Goal: Use online tool/utility: Use online tool/utility

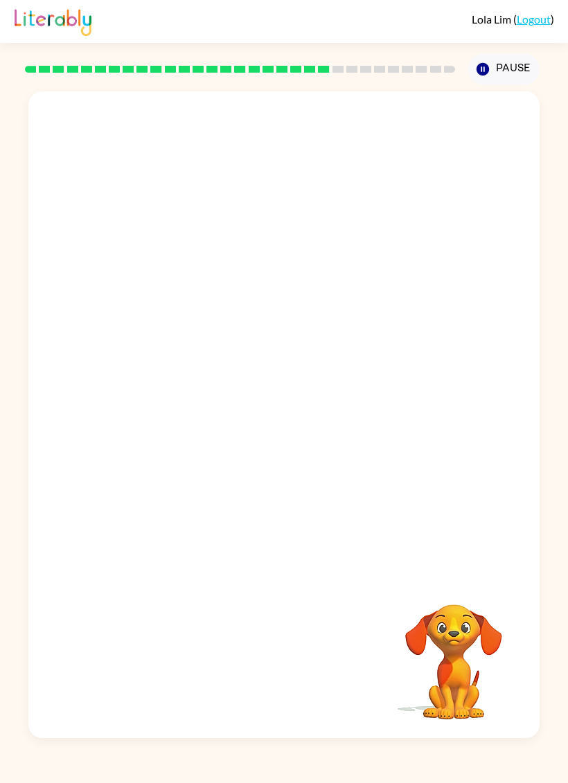
click at [239, 338] on video "Your browser must support playing .mp4 files to use Literably. Please try using…" at bounding box center [283, 333] width 511 height 484
click at [343, 397] on video "Your browser must support playing .mp4 files to use Literably. Please try using…" at bounding box center [283, 333] width 511 height 484
click at [273, 427] on icon "button" at bounding box center [284, 422] width 24 height 24
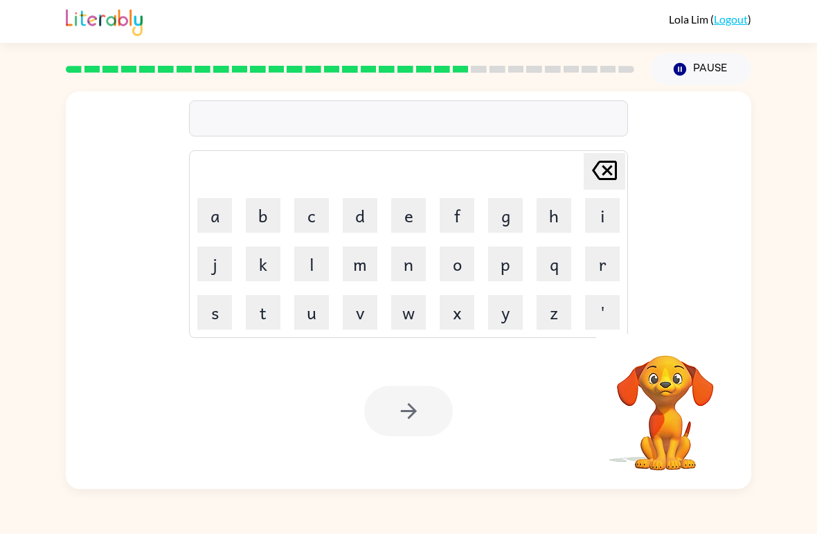
click at [610, 264] on button "r" at bounding box center [602, 263] width 35 height 35
click at [203, 212] on button "a" at bounding box center [214, 215] width 35 height 35
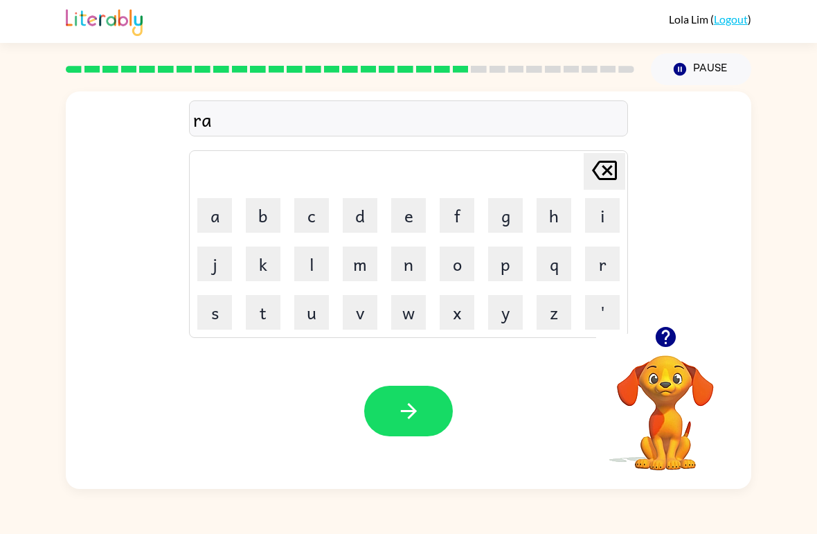
click at [604, 215] on button "i" at bounding box center [602, 215] width 35 height 35
click at [424, 275] on button "n" at bounding box center [408, 263] width 35 height 35
click at [315, 220] on button "c" at bounding box center [311, 215] width 35 height 35
click at [465, 264] on button "o" at bounding box center [457, 263] width 35 height 35
click at [215, 221] on button "a" at bounding box center [214, 215] width 35 height 35
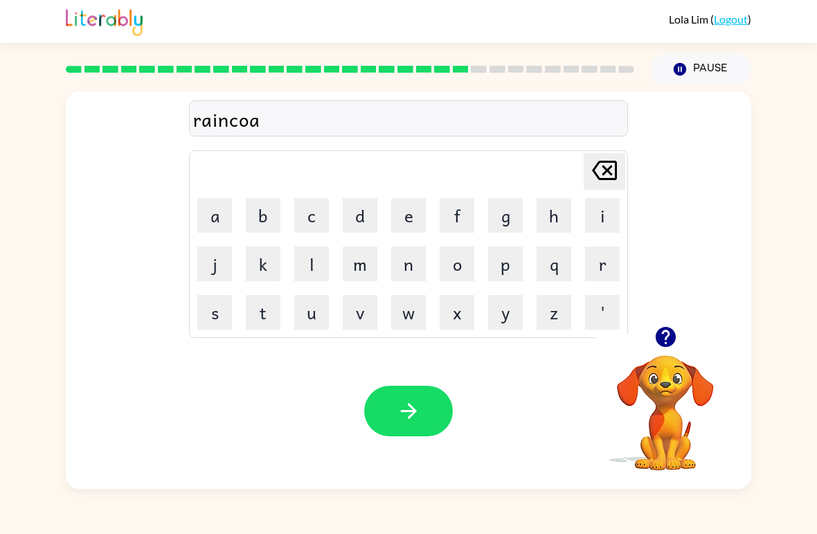
click at [266, 302] on button "t" at bounding box center [263, 312] width 35 height 35
click at [417, 418] on icon "button" at bounding box center [409, 411] width 24 height 24
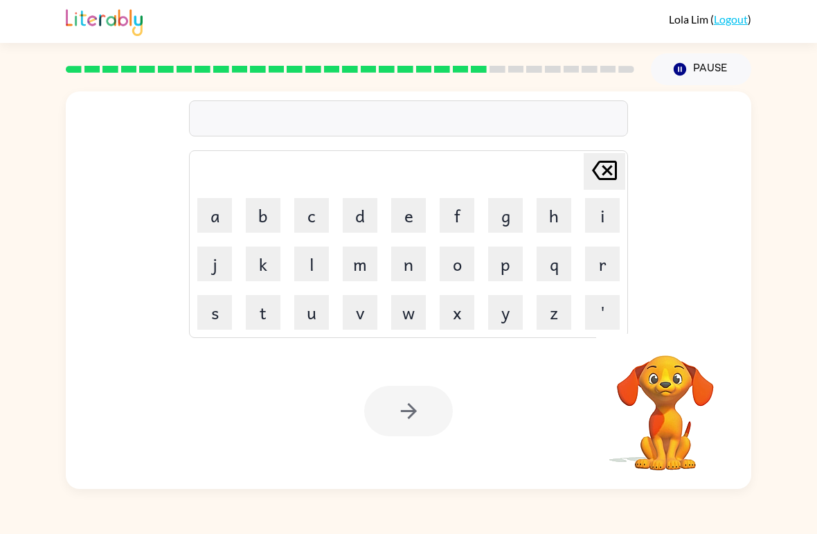
click at [367, 258] on button "m" at bounding box center [360, 263] width 35 height 35
click at [212, 214] on button "a" at bounding box center [214, 215] width 35 height 35
click at [599, 263] on button "r" at bounding box center [602, 263] width 35 height 35
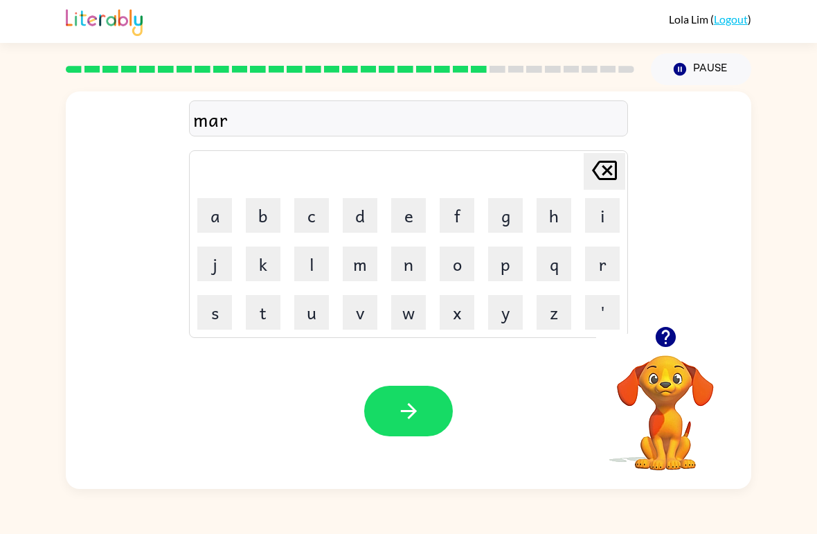
click at [262, 260] on button "k" at bounding box center [263, 263] width 35 height 35
click at [408, 217] on button "e" at bounding box center [408, 215] width 35 height 35
click at [597, 269] on button "r" at bounding box center [602, 263] width 35 height 35
click at [414, 406] on icon "button" at bounding box center [409, 411] width 24 height 24
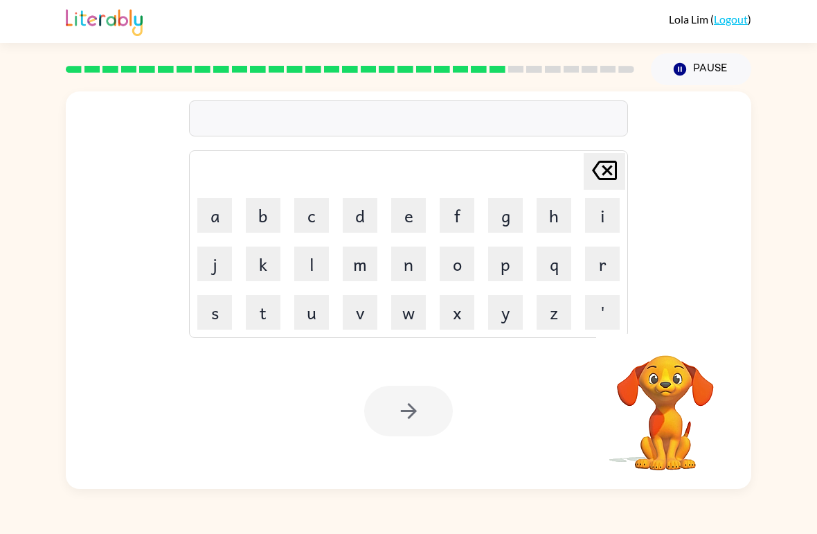
click at [215, 216] on button "a" at bounding box center [214, 215] width 35 height 35
click at [364, 209] on button "d" at bounding box center [360, 215] width 35 height 35
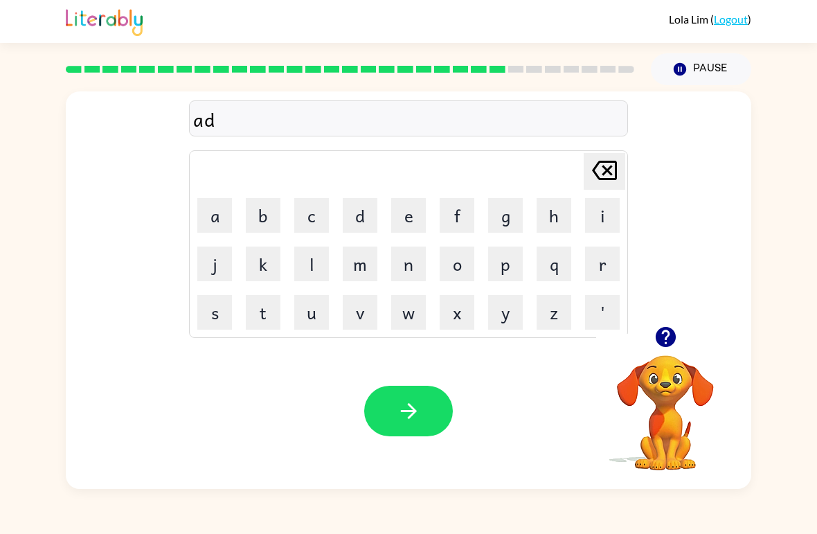
click at [362, 314] on button "v" at bounding box center [360, 312] width 35 height 35
click at [208, 200] on button "a" at bounding box center [214, 215] width 35 height 35
click at [406, 269] on button "n" at bounding box center [408, 263] width 35 height 35
click at [313, 219] on button "c" at bounding box center [311, 215] width 35 height 35
click at [415, 264] on button "n" at bounding box center [408, 263] width 35 height 35
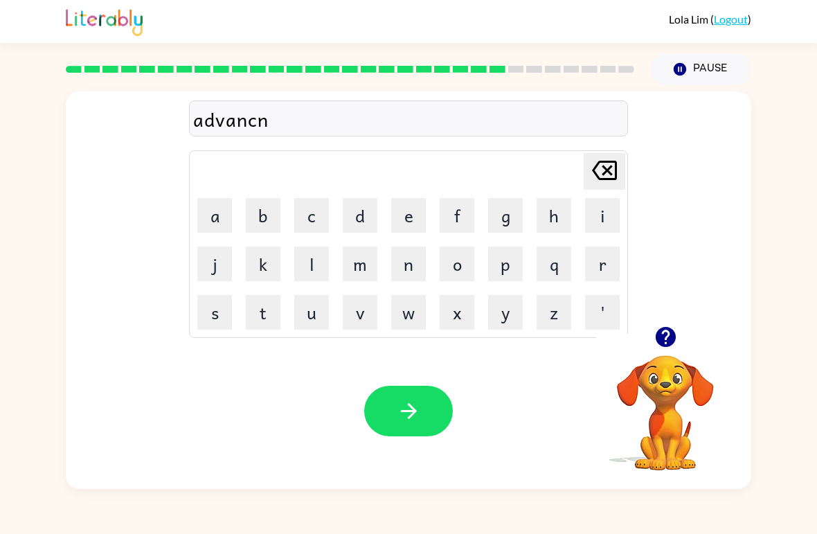
click at [410, 451] on div "Your browser must support playing .mp4 files to use Literably. Please try using…" at bounding box center [408, 411] width 685 height 156
click at [436, 422] on button "button" at bounding box center [408, 411] width 89 height 51
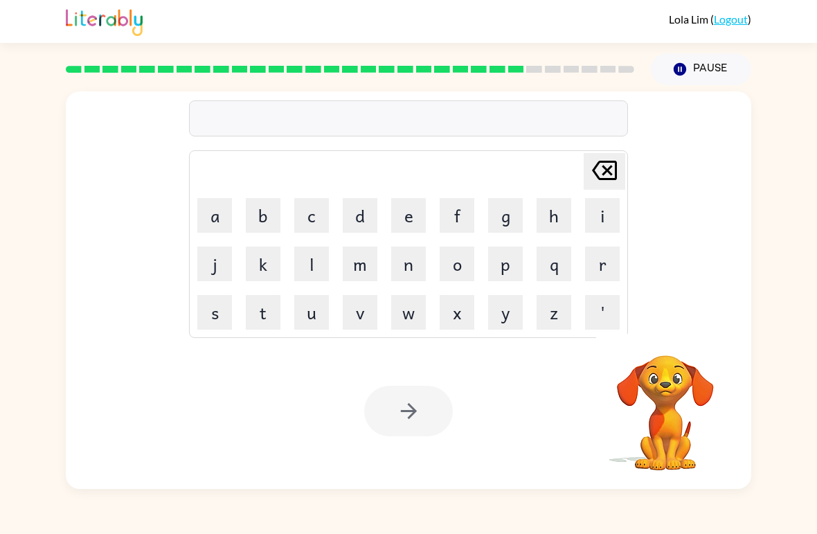
click at [504, 211] on button "g" at bounding box center [505, 215] width 35 height 35
click at [470, 263] on button "o" at bounding box center [457, 263] width 35 height 35
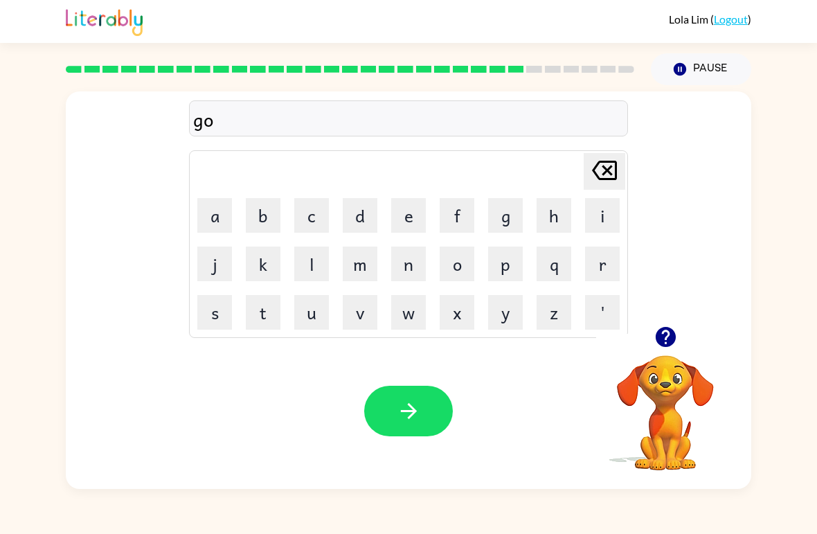
click at [264, 212] on button "b" at bounding box center [263, 215] width 35 height 35
click at [300, 251] on button "l" at bounding box center [311, 263] width 35 height 35
click at [600, 215] on button "i" at bounding box center [602, 215] width 35 height 35
click at [417, 254] on button "n" at bounding box center [408, 263] width 35 height 35
click at [395, 405] on button "button" at bounding box center [408, 411] width 89 height 51
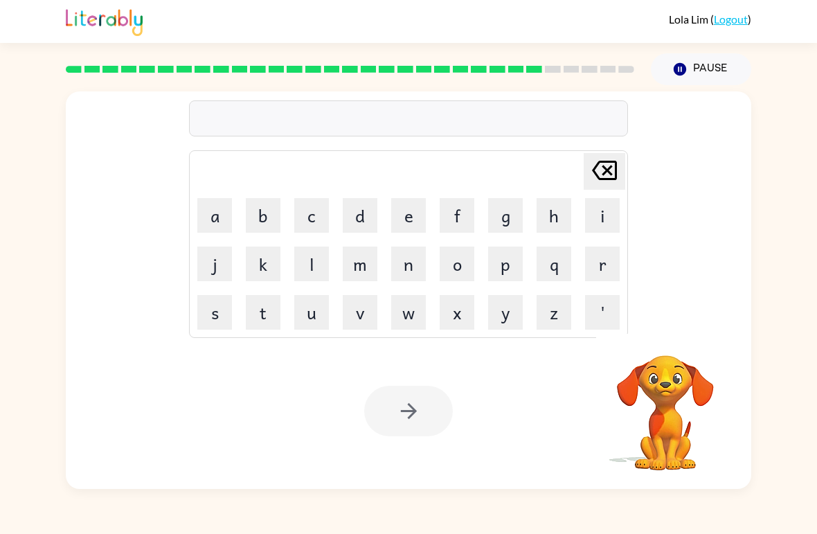
click at [496, 214] on button "g" at bounding box center [505, 215] width 35 height 35
click at [454, 273] on button "o" at bounding box center [457, 263] width 35 height 35
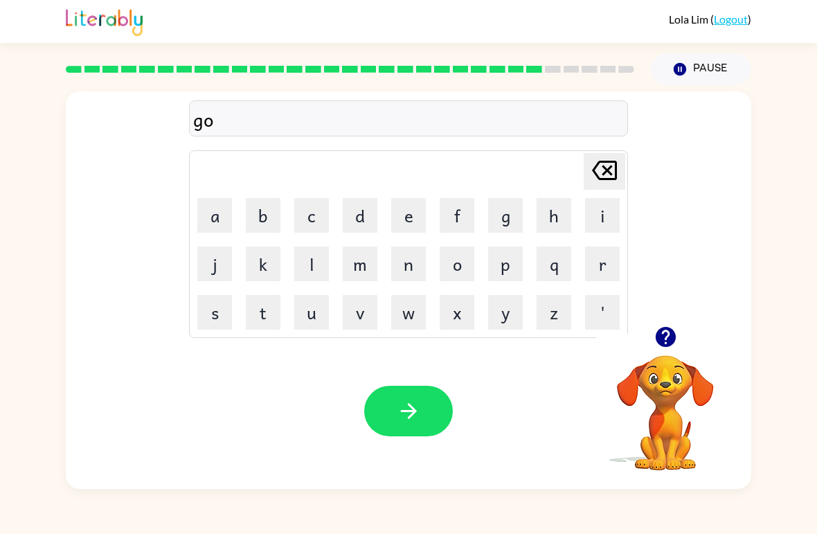
click at [352, 318] on button "v" at bounding box center [360, 312] width 35 height 35
click at [412, 210] on button "e" at bounding box center [408, 215] width 35 height 35
click at [586, 278] on button "r" at bounding box center [602, 263] width 35 height 35
click at [361, 269] on button "m" at bounding box center [360, 263] width 35 height 35
click at [404, 212] on button "e" at bounding box center [408, 215] width 35 height 35
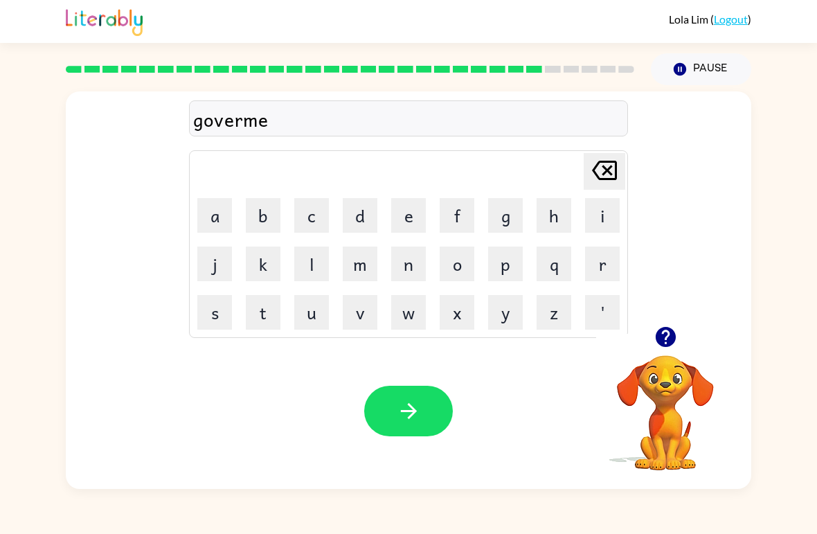
click at [415, 262] on button "n" at bounding box center [408, 263] width 35 height 35
click at [262, 314] on button "t" at bounding box center [263, 312] width 35 height 35
click at [417, 407] on icon "button" at bounding box center [409, 411] width 24 height 24
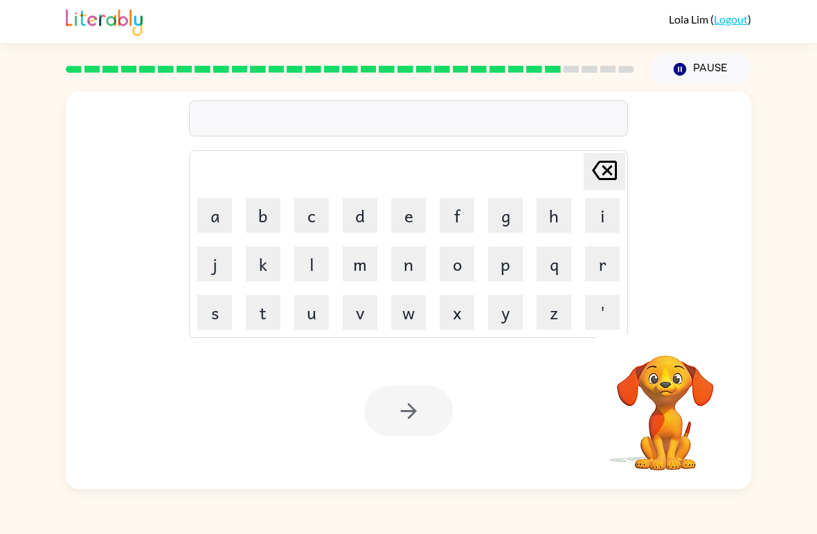
click at [217, 314] on button "s" at bounding box center [214, 312] width 35 height 35
click at [266, 313] on button "t" at bounding box center [263, 312] width 35 height 35
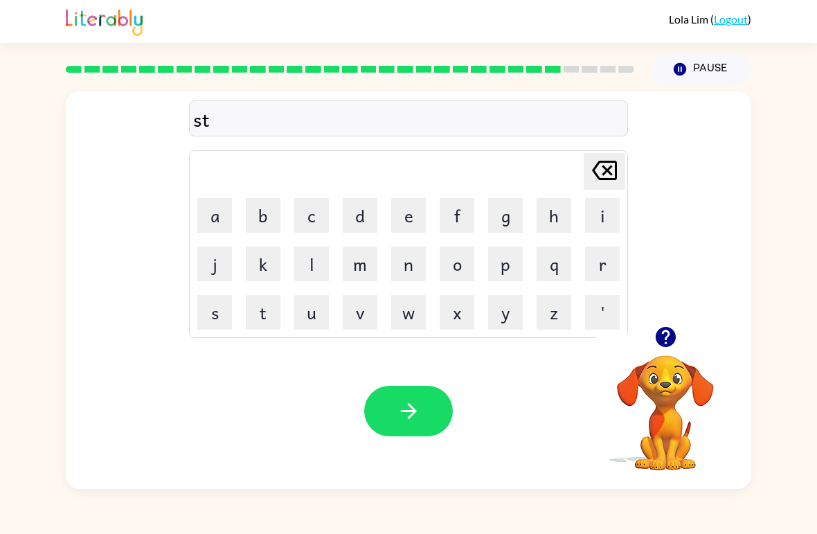
click at [590, 258] on button "r" at bounding box center [602, 263] width 35 height 35
click at [210, 213] on button "a" at bounding box center [214, 215] width 35 height 35
click at [597, 208] on button "i" at bounding box center [602, 215] width 35 height 35
click at [413, 257] on button "n" at bounding box center [408, 263] width 35 height 35
click at [404, 435] on button "button" at bounding box center [408, 411] width 89 height 51
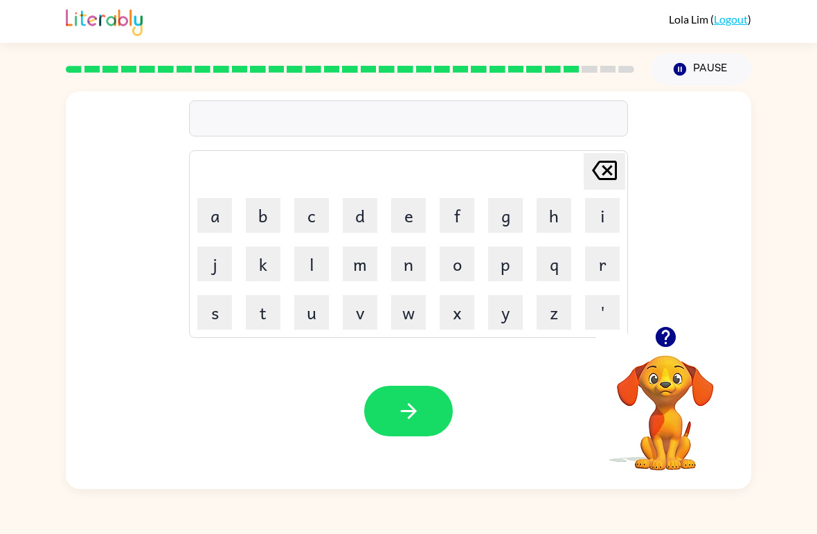
click at [212, 305] on button "s" at bounding box center [214, 312] width 35 height 35
click at [552, 218] on button "h" at bounding box center [553, 215] width 35 height 35
click at [217, 208] on button "a" at bounding box center [214, 215] width 35 height 35
click at [507, 275] on button "p" at bounding box center [505, 263] width 35 height 35
click at [402, 435] on button "button" at bounding box center [408, 411] width 89 height 51
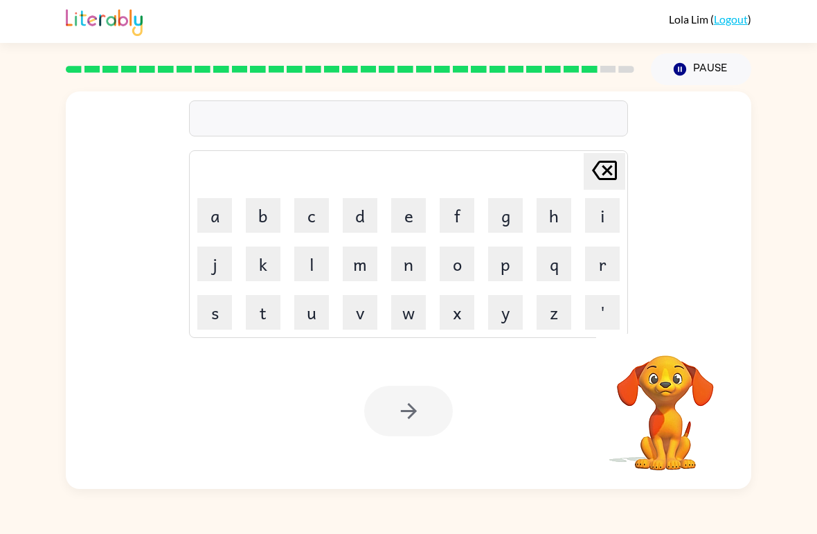
click at [408, 213] on button "e" at bounding box center [408, 215] width 35 height 35
click at [327, 217] on button "c" at bounding box center [311, 215] width 35 height 35
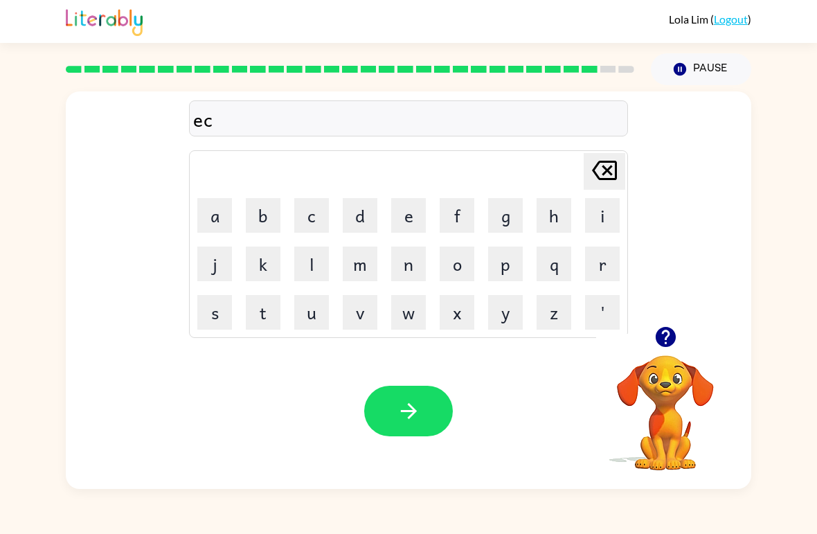
click at [318, 266] on button "l" at bounding box center [311, 263] width 35 height 35
click at [406, 219] on button "e" at bounding box center [408, 215] width 35 height 35
click at [600, 260] on button "r" at bounding box center [602, 263] width 35 height 35
click at [595, 174] on icon at bounding box center [604, 170] width 25 height 19
click at [276, 307] on button "t" at bounding box center [263, 312] width 35 height 35
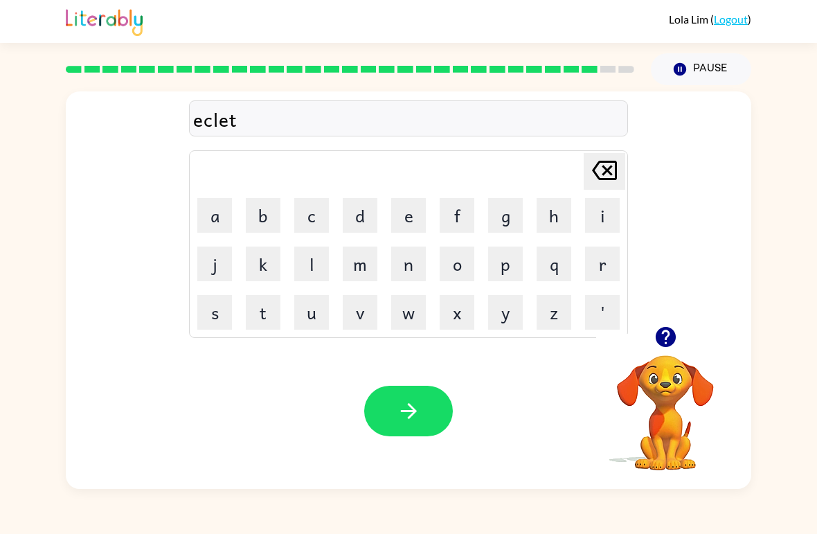
click at [450, 415] on button "button" at bounding box center [408, 411] width 89 height 51
click at [228, 253] on button "j" at bounding box center [214, 263] width 35 height 35
click at [215, 217] on button "a" at bounding box center [214, 215] width 35 height 35
click at [414, 314] on button "w" at bounding box center [408, 312] width 35 height 35
click at [260, 212] on button "b" at bounding box center [263, 215] width 35 height 35
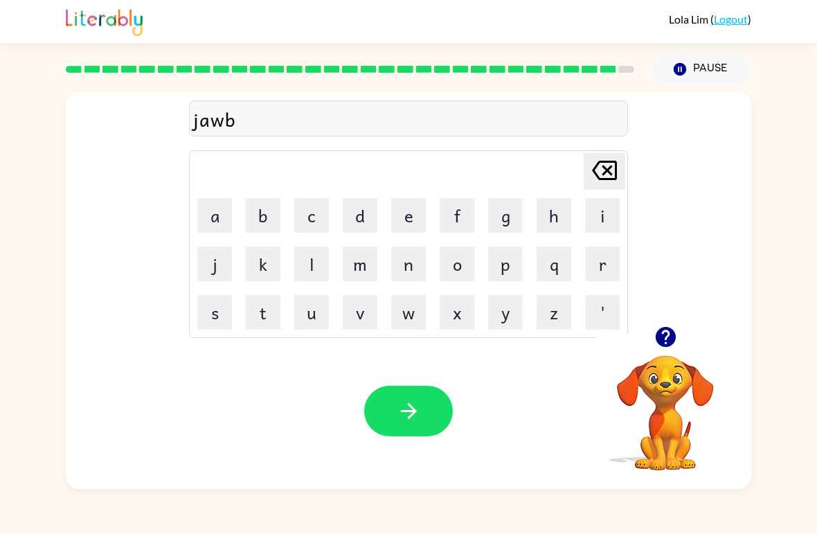
click at [601, 259] on button "r" at bounding box center [602, 263] width 35 height 35
click at [212, 211] on button "a" at bounding box center [214, 215] width 35 height 35
click at [261, 262] on button "k" at bounding box center [263, 263] width 35 height 35
click at [399, 217] on button "e" at bounding box center [408, 215] width 35 height 35
click at [606, 260] on button "r" at bounding box center [602, 263] width 35 height 35
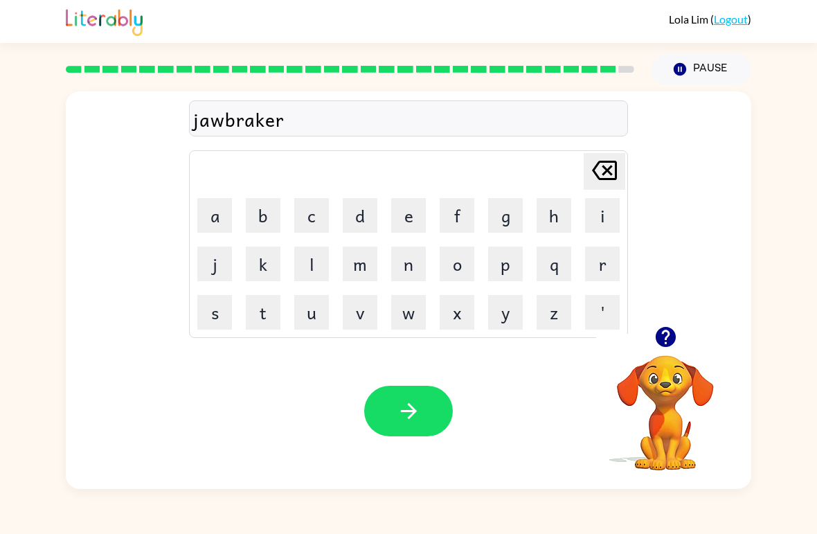
click at [420, 417] on icon "button" at bounding box center [409, 411] width 24 height 24
